Goal: Information Seeking & Learning: Check status

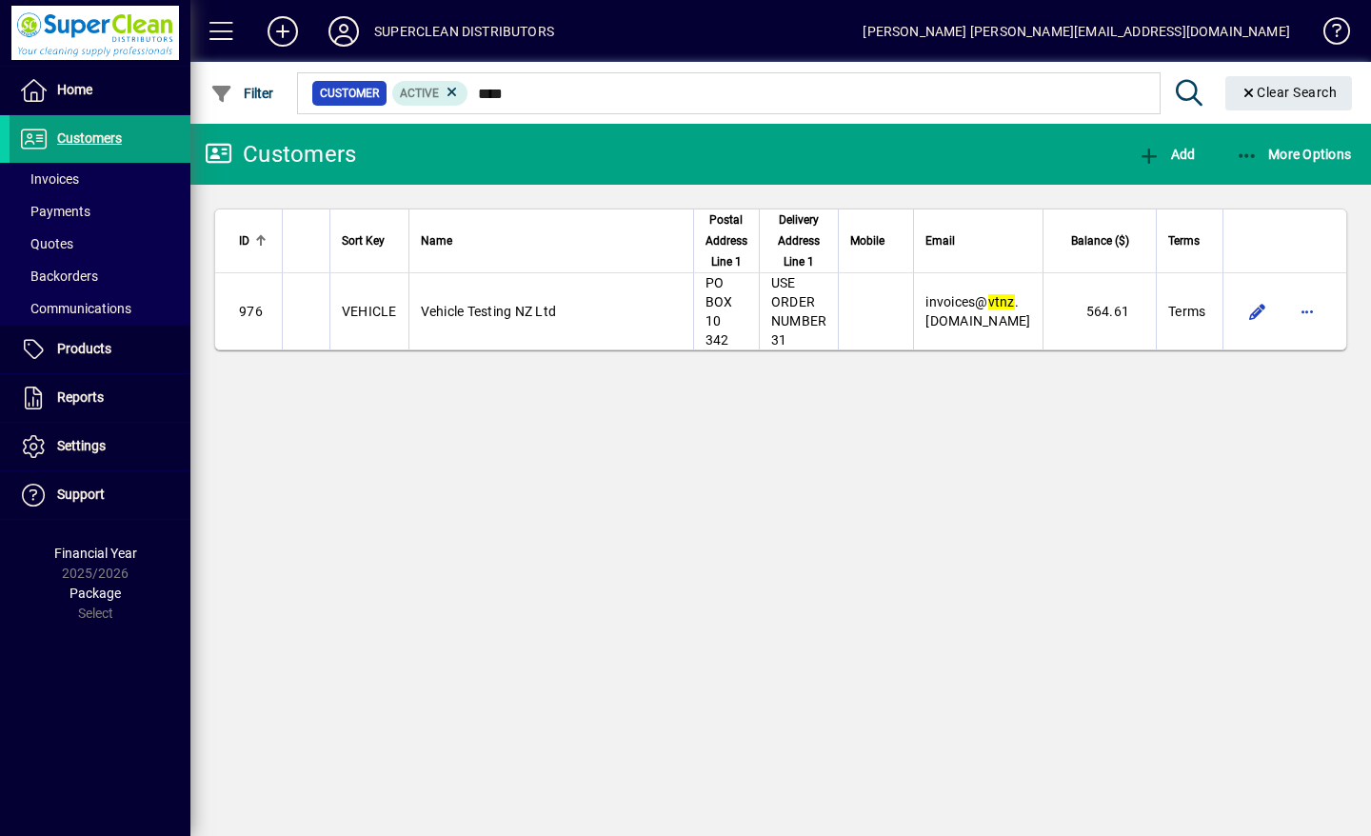
type input "****"
click at [508, 310] on span "Vehicle Testing NZ Ltd" at bounding box center [489, 311] width 136 height 15
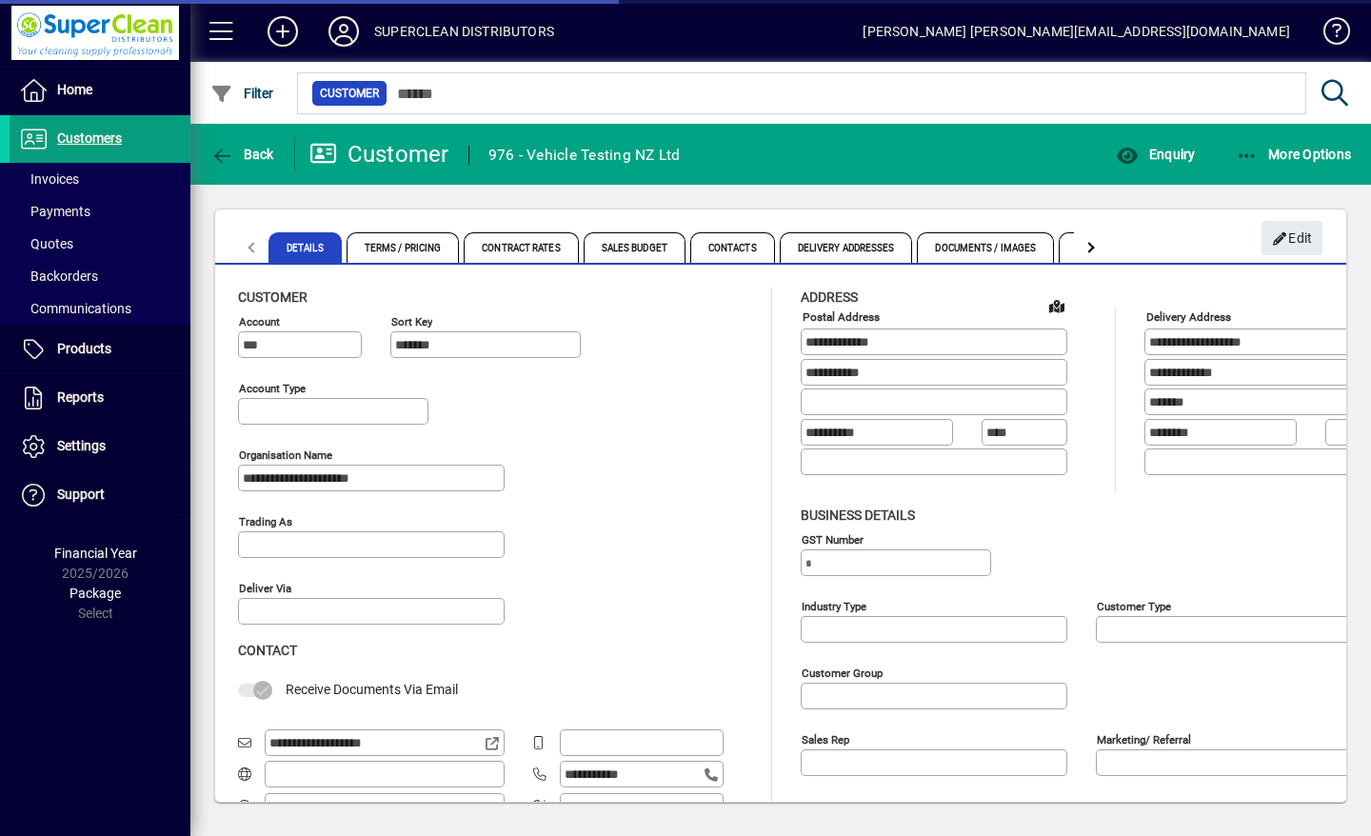
click at [1173, 155] on span "Enquiry" at bounding box center [1154, 154] width 79 height 15
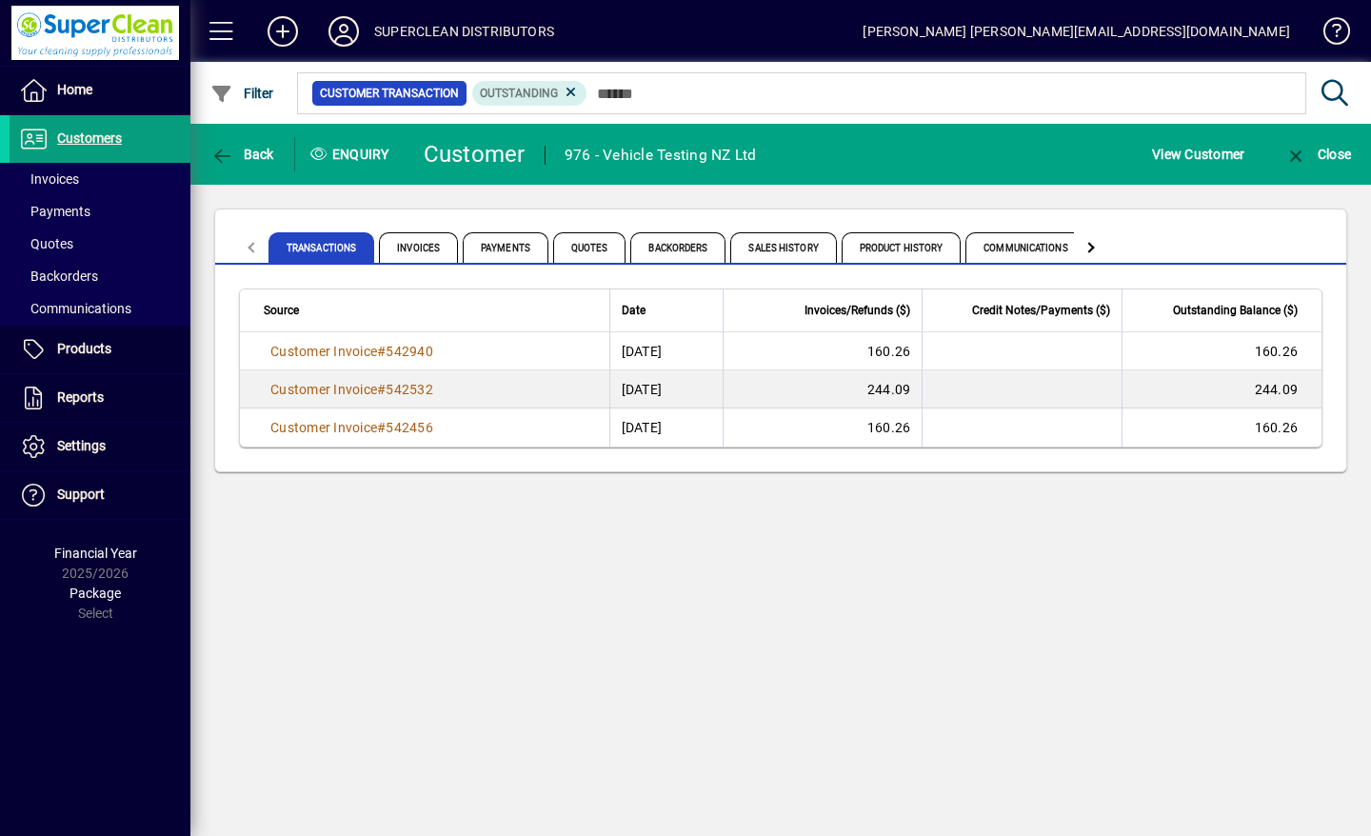
click at [904, 254] on span "Product History" at bounding box center [901, 247] width 120 height 30
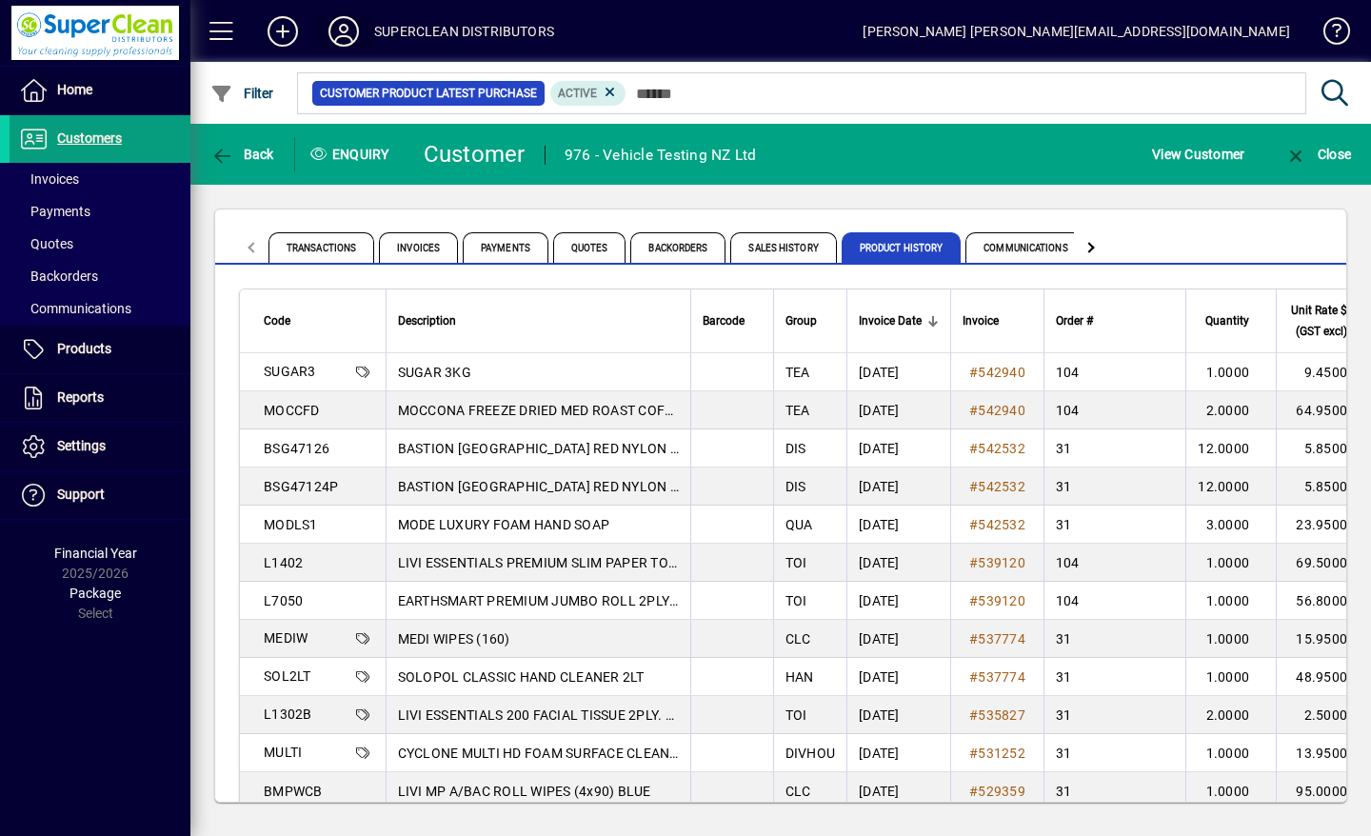
click at [348, 25] on icon at bounding box center [344, 31] width 38 height 30
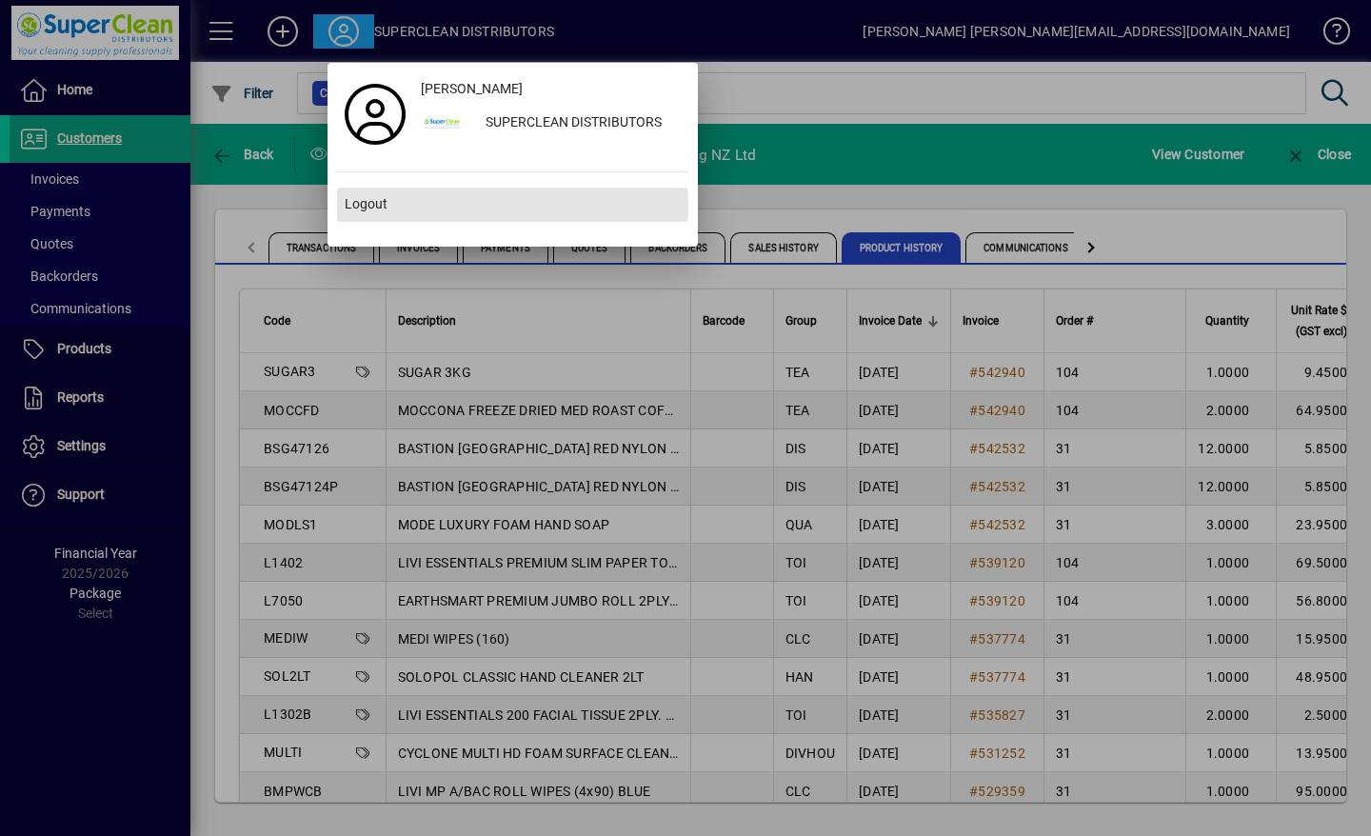
click at [360, 209] on span "Logout" at bounding box center [366, 204] width 43 height 20
